Goal: Check status: Check status

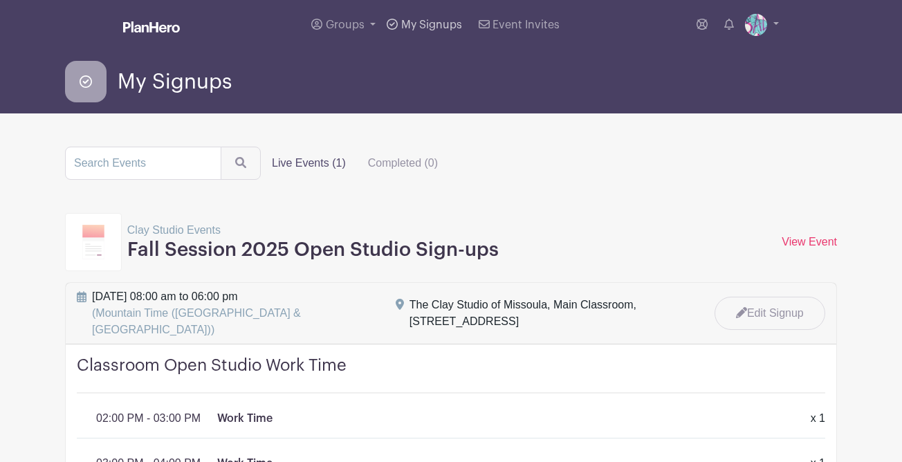
click at [426, 23] on span "My Signups" at bounding box center [431, 24] width 61 height 11
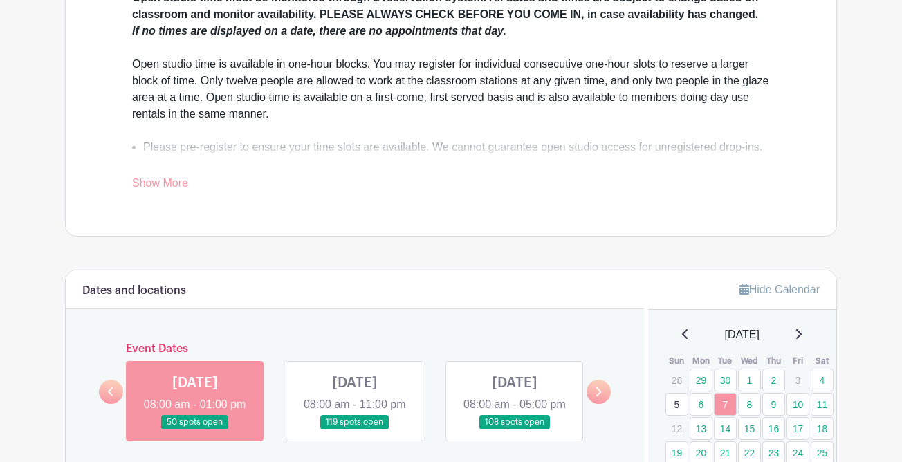
scroll to position [516, 0]
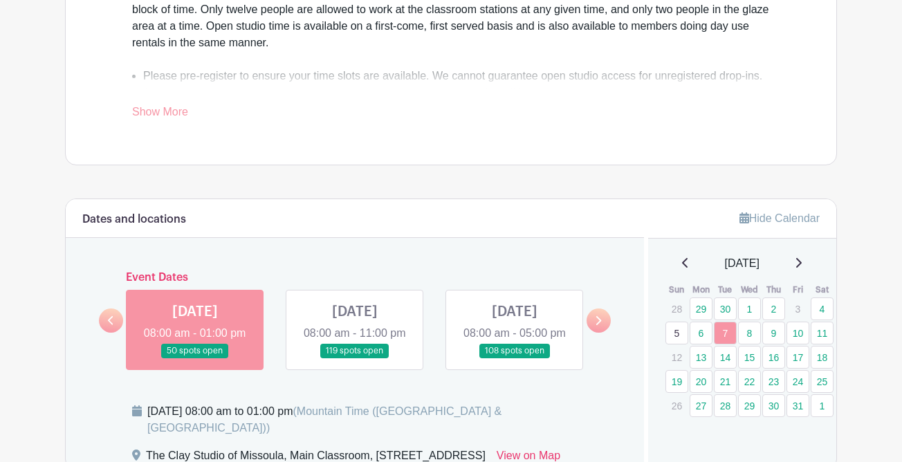
click at [599, 326] on icon at bounding box center [598, 321] width 6 height 10
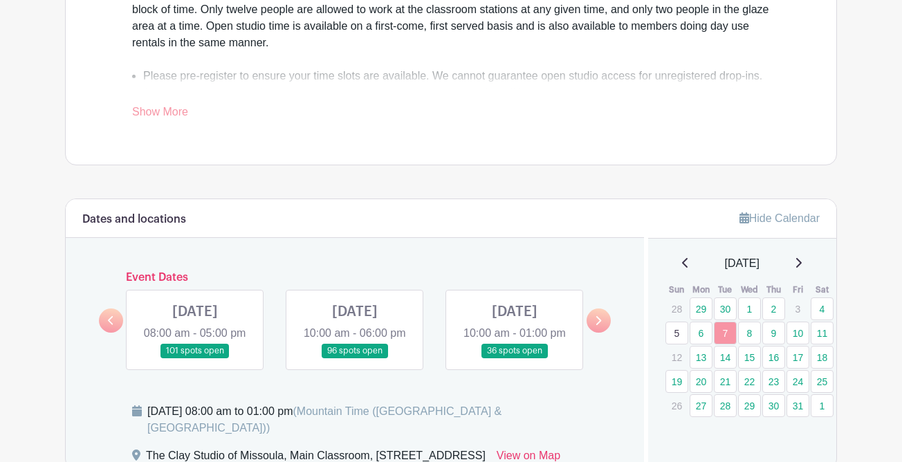
click at [603, 333] on link at bounding box center [599, 321] width 24 height 24
click at [605, 330] on link at bounding box center [599, 321] width 24 height 24
click at [109, 325] on icon at bounding box center [111, 320] width 6 height 9
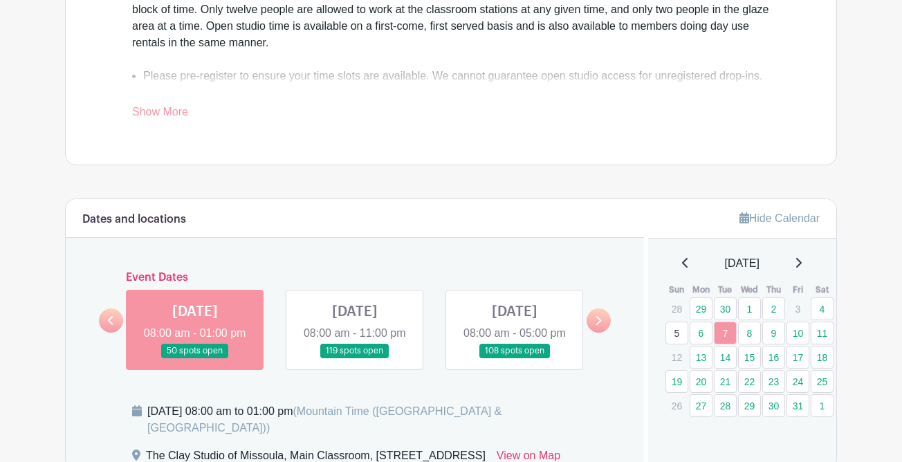
click at [605, 333] on link at bounding box center [599, 321] width 24 height 24
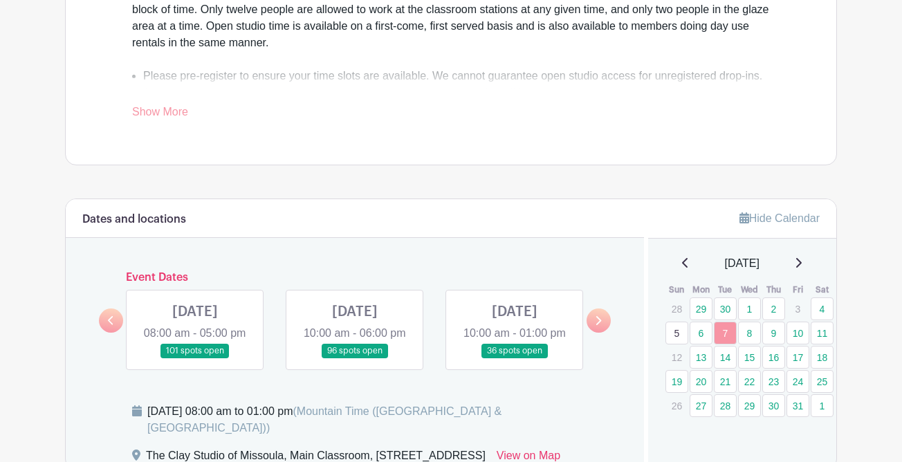
click at [105, 329] on link at bounding box center [111, 321] width 24 height 24
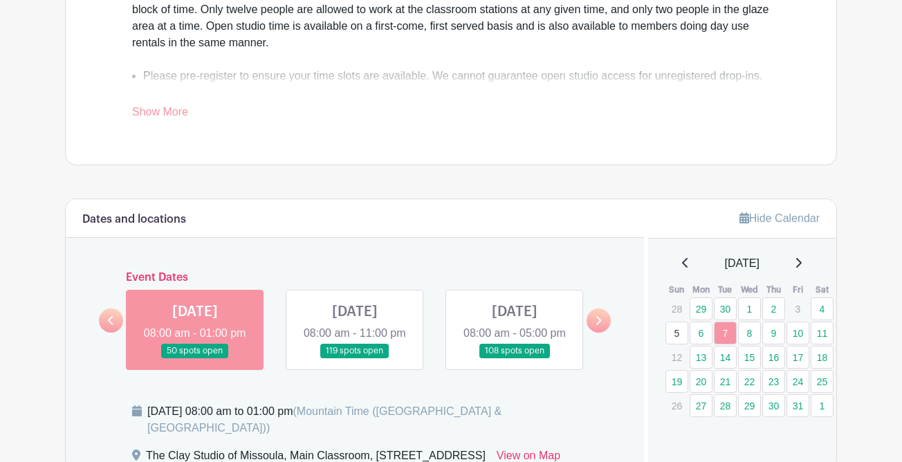
click at [605, 333] on link at bounding box center [599, 321] width 24 height 24
